Goal: Task Accomplishment & Management: Manage account settings

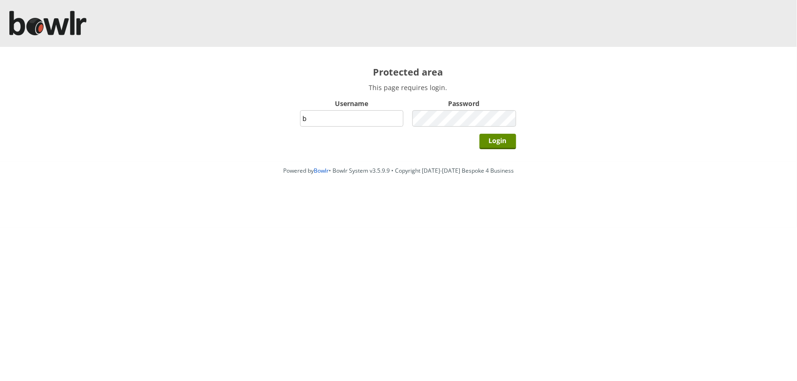
type input "BarRinkMonitor"
click at [502, 142] on input "Login" at bounding box center [498, 142] width 37 height 16
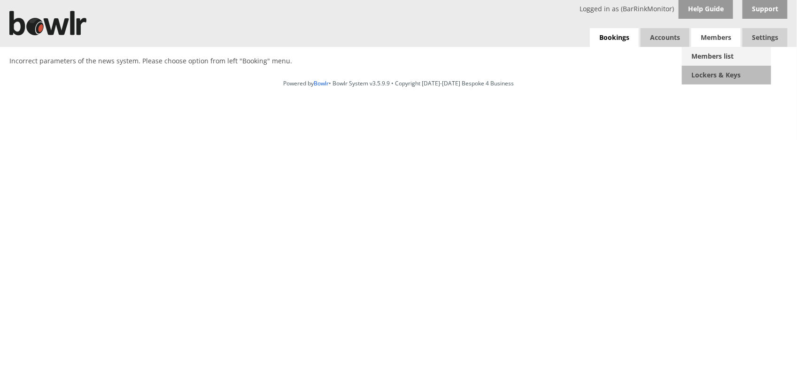
click at [727, 50] on link "Members list" at bounding box center [726, 56] width 89 height 19
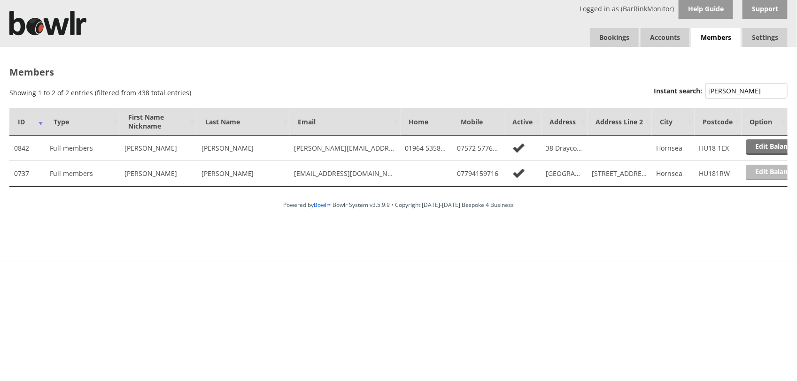
type input "dixon"
click at [770, 177] on link "Edit Balance" at bounding box center [776, 173] width 58 height 16
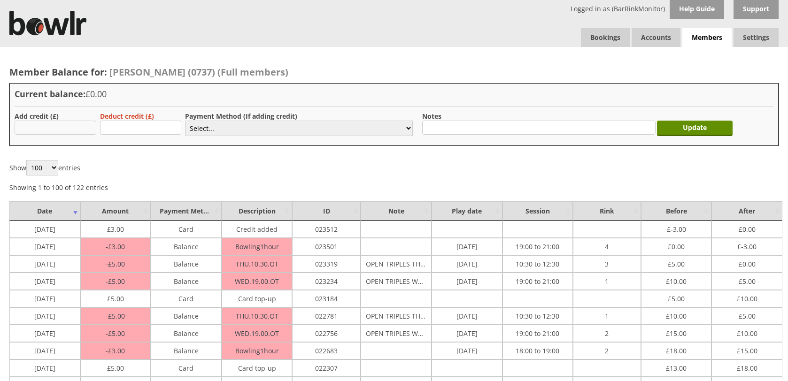
drag, startPoint x: 0, startPoint y: 0, endPoint x: 66, endPoint y: 123, distance: 139.6
click at [66, 123] on input "text" at bounding box center [56, 128] width 82 height 14
type input "5.00"
click at [168, 123] on input "text" at bounding box center [141, 128] width 82 height 14
type input "5"
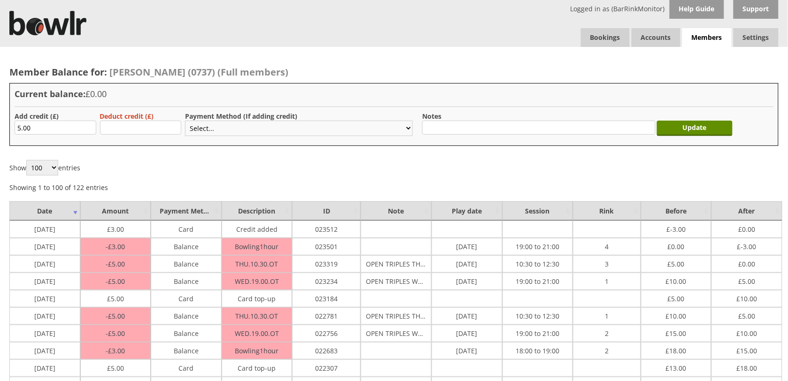
click at [231, 129] on select "Select... Cash Card Cheque Bank Transfer Other Member Card Gift Voucher Balance" at bounding box center [299, 129] width 228 height 16
select select "2"
click at [185, 121] on select "Select... Cash Card Cheque Bank Transfer Other Member Card Gift Voucher Balance" at bounding box center [299, 129] width 228 height 16
click at [703, 128] on input "Update" at bounding box center [695, 129] width 76 height 16
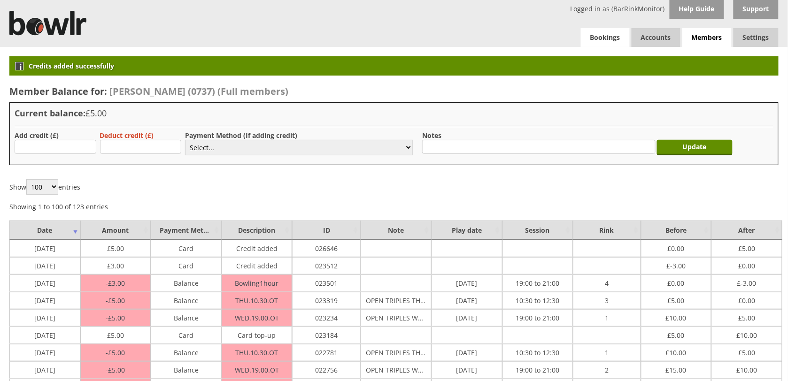
click at [583, 39] on link "Bookings" at bounding box center [605, 37] width 49 height 19
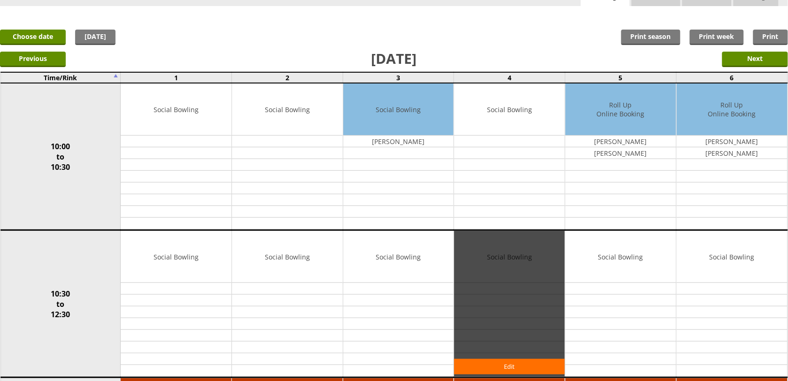
scroll to position [59, 0]
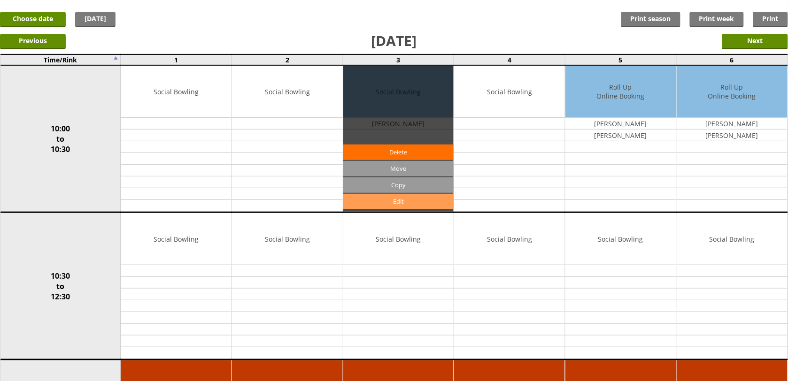
click at [414, 205] on link "Edit" at bounding box center [398, 202] width 111 height 16
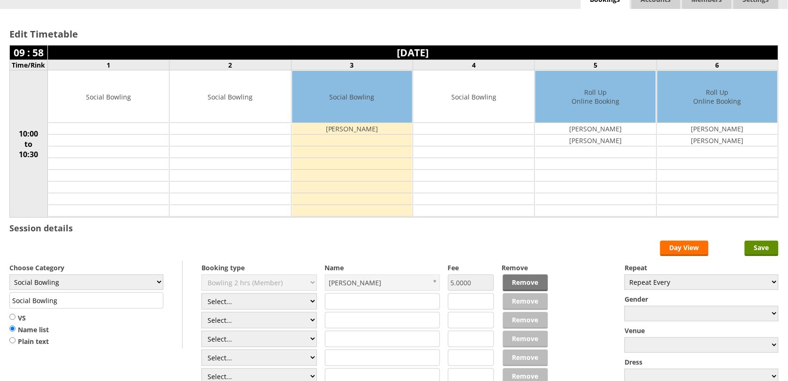
scroll to position [59, 0]
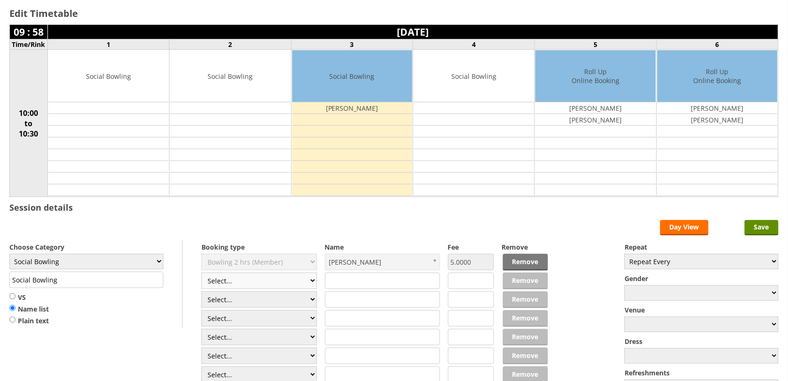
click at [278, 288] on select "Select... Club Competition (Member) Club Competition (Visitor) National (Member…" at bounding box center [260, 281] width 116 height 16
select select "1_50"
click at [202, 274] on select "Select... Club Competition (Member) Club Competition (Visitor) National (Member…" at bounding box center [260, 281] width 116 height 16
type input "5.0000"
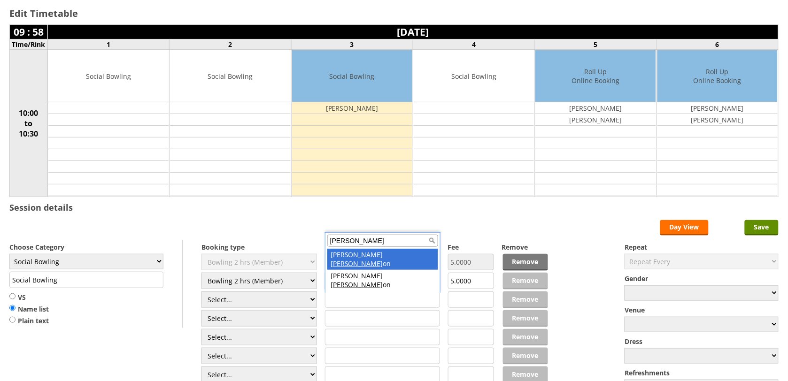
type input "dix"
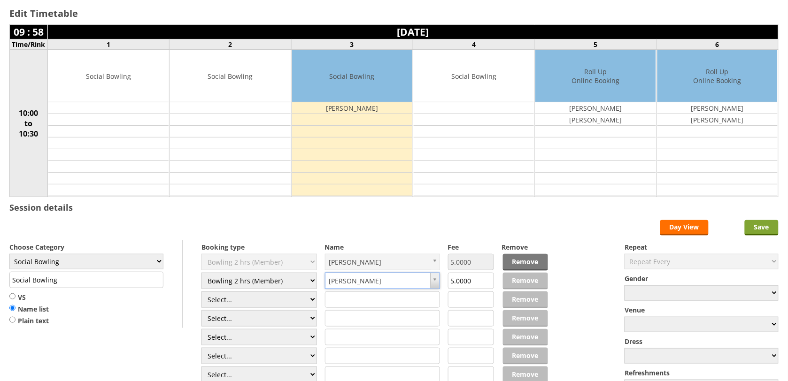
click at [764, 224] on input "Save" at bounding box center [762, 228] width 34 height 16
